Goal: Task Accomplishment & Management: Manage account settings

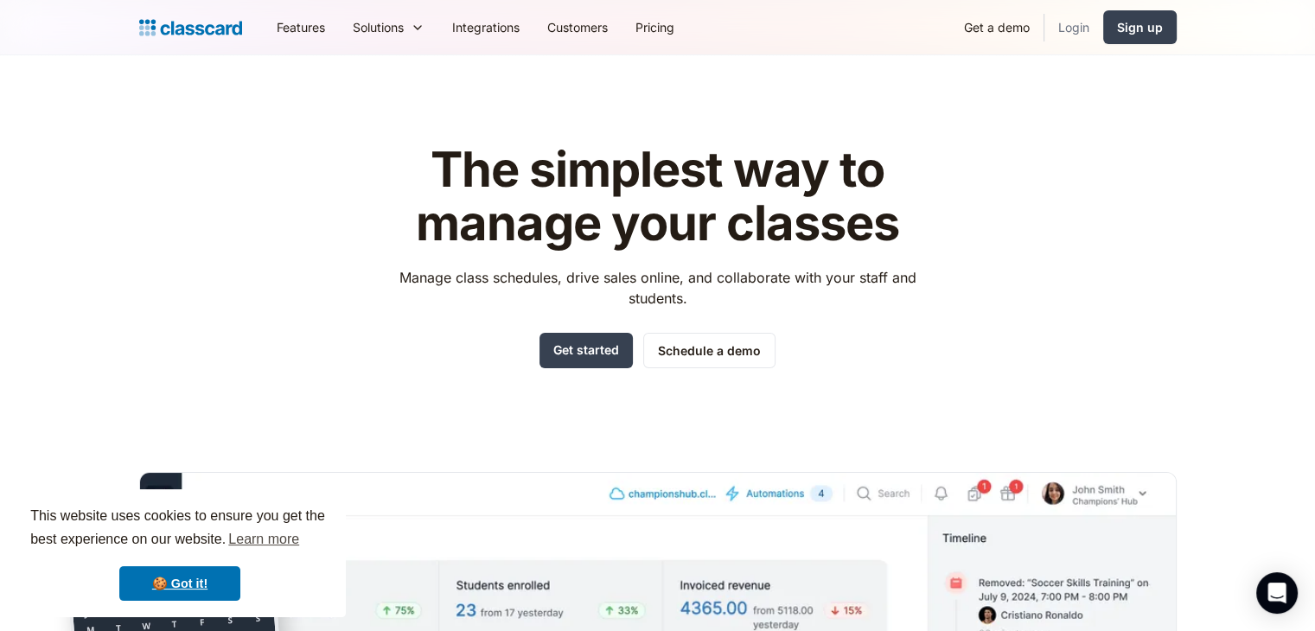
click at [1065, 34] on link "Login" at bounding box center [1073, 27] width 59 height 39
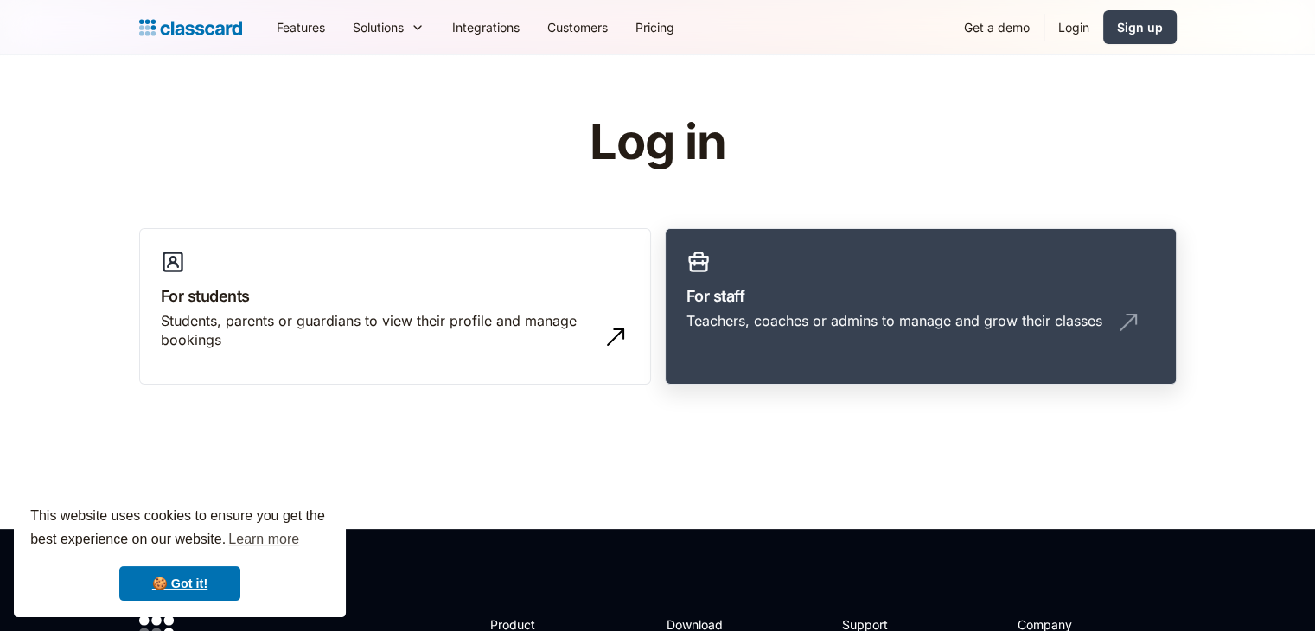
drag, startPoint x: 0, startPoint y: 0, endPoint x: 854, endPoint y: 337, distance: 918.2
click at [854, 337] on div "Teachers, coaches or admins to manage and grow their classes" at bounding box center [920, 327] width 469 height 33
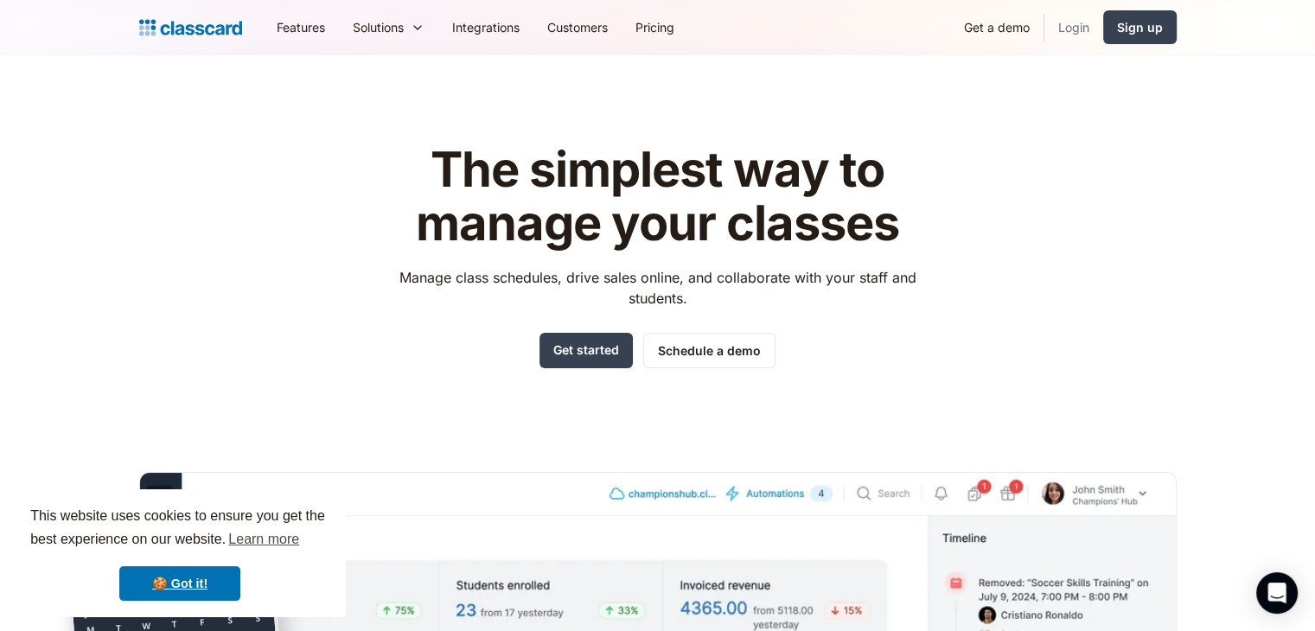
click at [1091, 22] on link "Login" at bounding box center [1073, 27] width 59 height 39
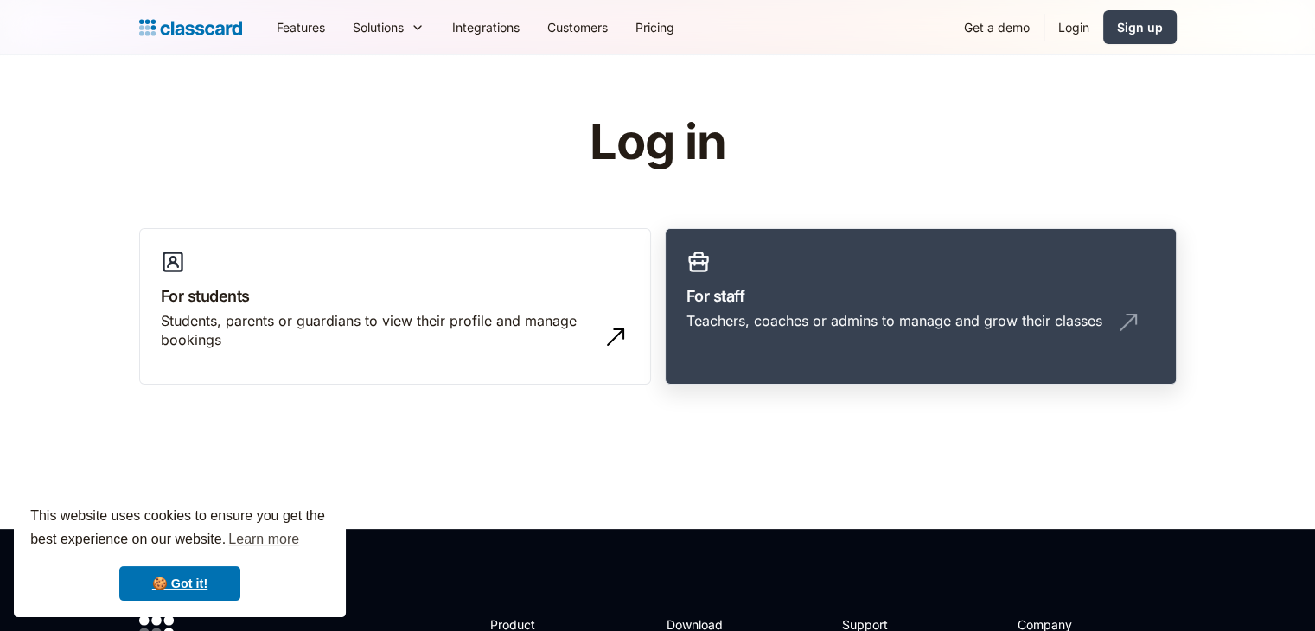
click at [897, 298] on h3 "For staff" at bounding box center [920, 295] width 469 height 23
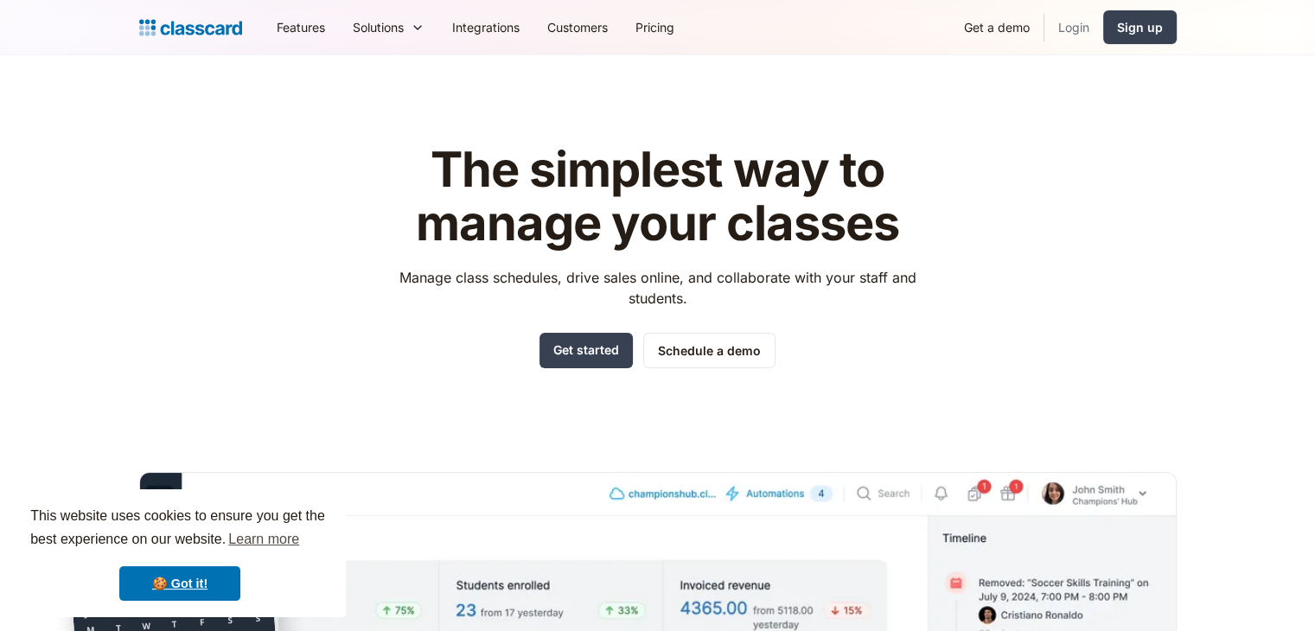
click at [1086, 27] on link "Login" at bounding box center [1073, 27] width 59 height 39
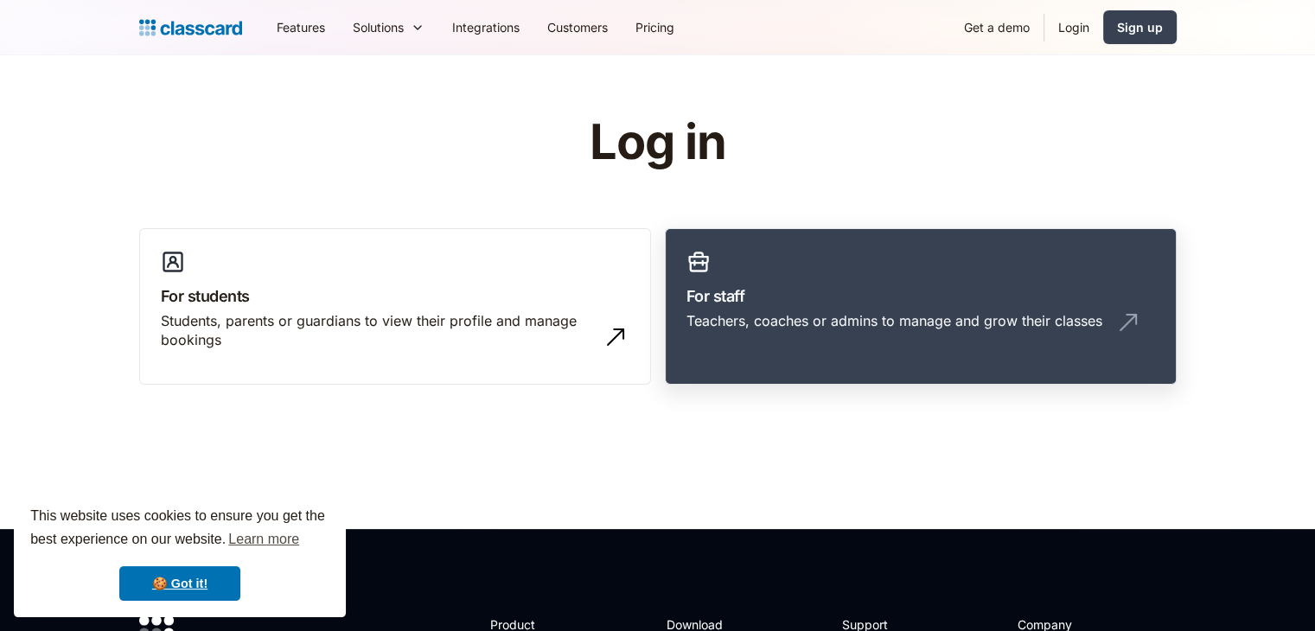
click at [879, 251] on link "For staff Teachers, coaches or admins to manage and grow their classes" at bounding box center [921, 306] width 512 height 157
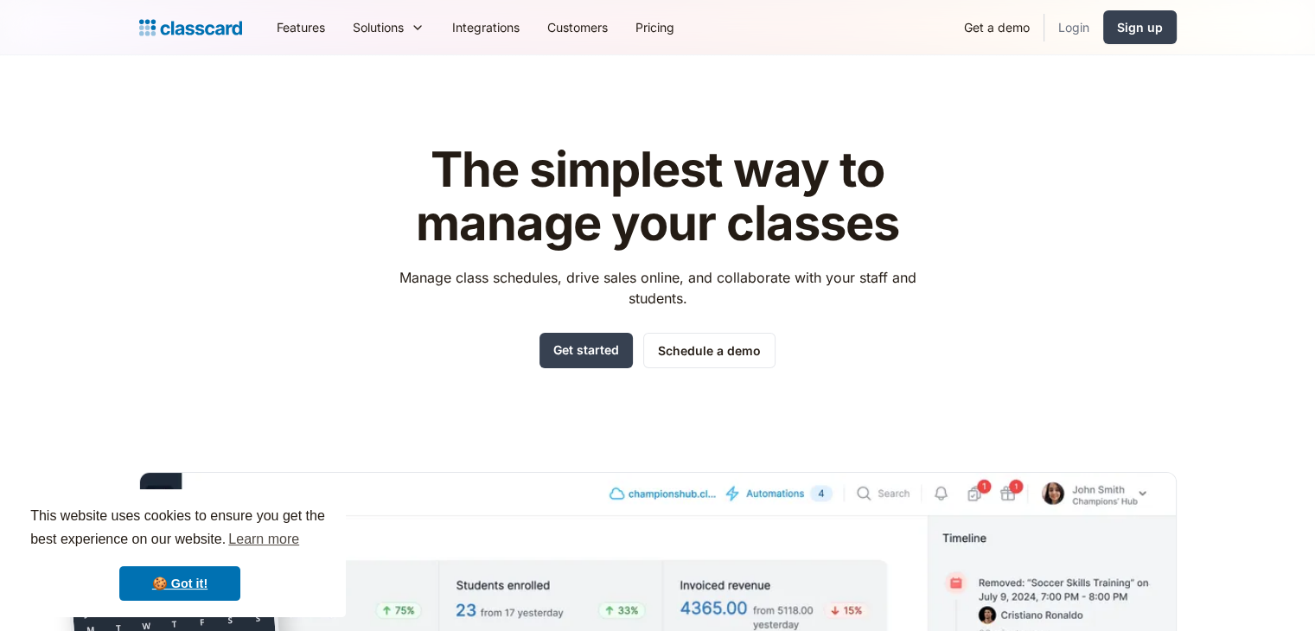
click at [1075, 19] on link "Login" at bounding box center [1073, 27] width 59 height 39
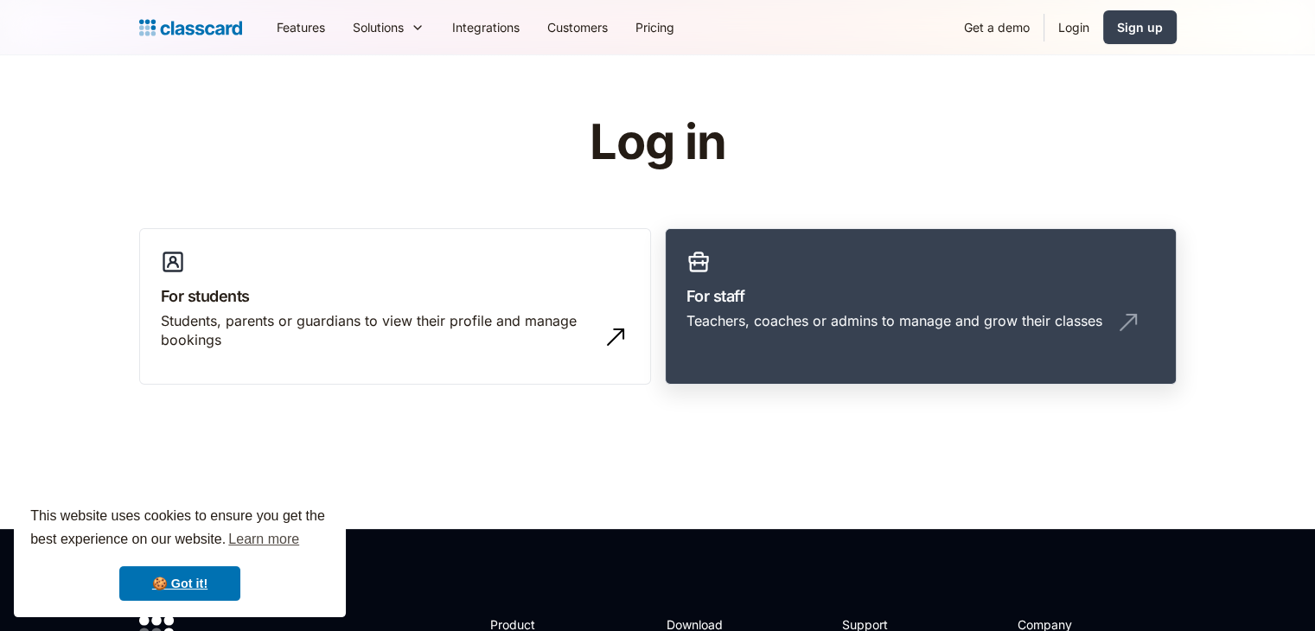
drag, startPoint x: 0, startPoint y: 0, endPoint x: 899, endPoint y: 301, distance: 948.0
click at [899, 301] on h3 "For staff" at bounding box center [920, 295] width 469 height 23
